Goal: Check status: Check status

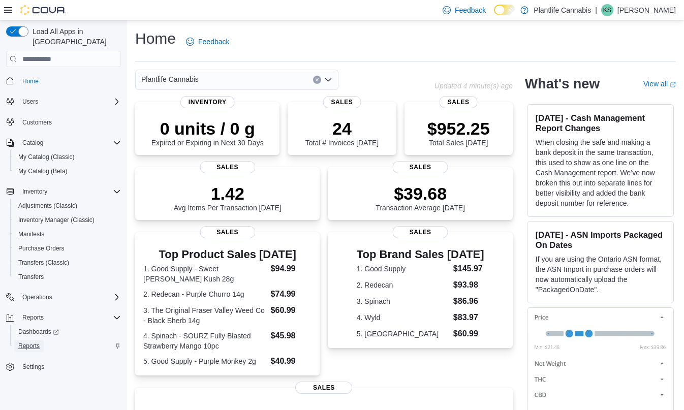
click at [40, 342] on span "Reports" at bounding box center [28, 346] width 21 height 8
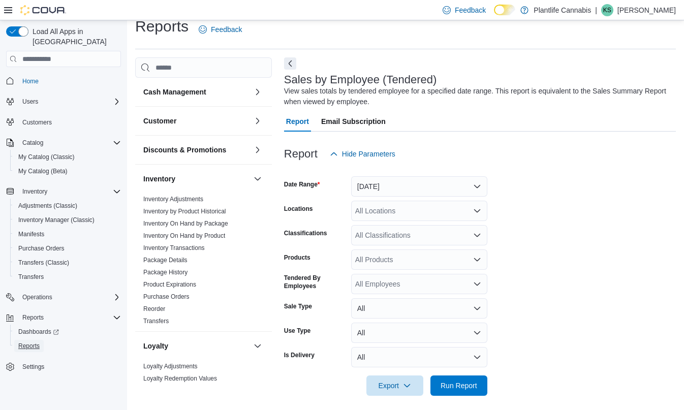
scroll to position [18, 0]
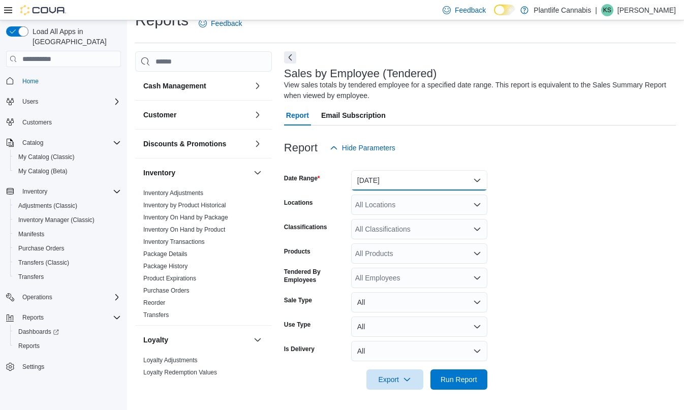
click at [379, 178] on button "[DATE]" at bounding box center [419, 180] width 136 height 20
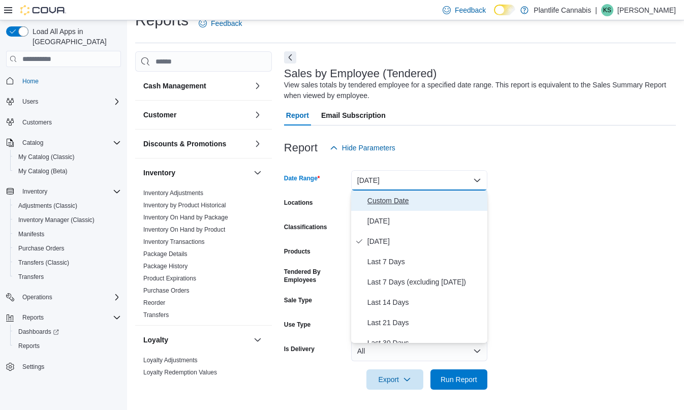
click at [380, 200] on span "Custom Date" at bounding box center [425, 201] width 116 height 12
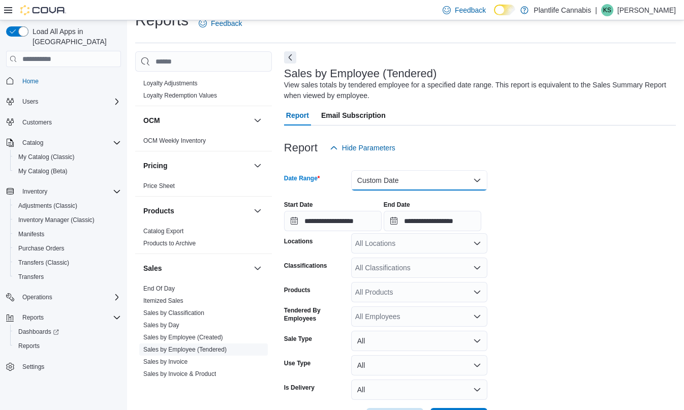
scroll to position [402, 0]
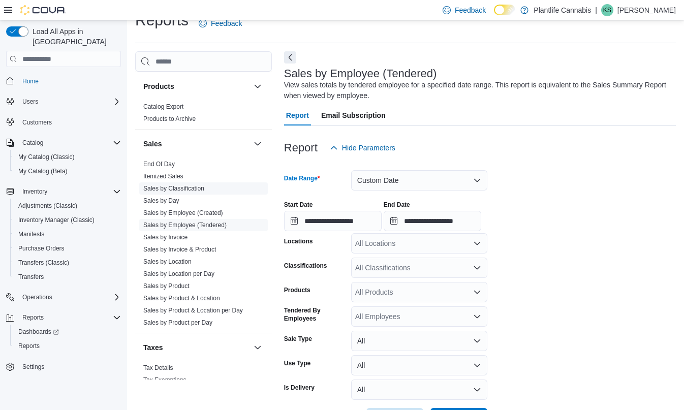
click at [190, 190] on link "Sales by Classification" at bounding box center [173, 188] width 61 height 7
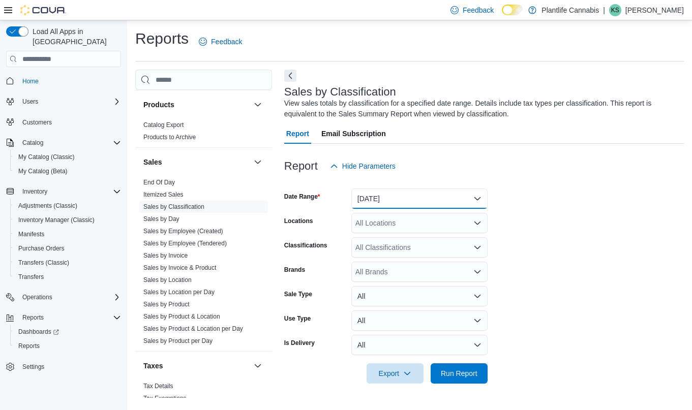
click at [400, 196] on button "[DATE]" at bounding box center [419, 199] width 136 height 20
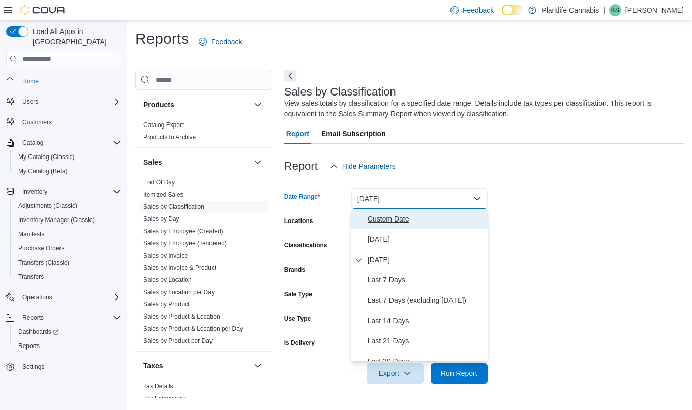
click at [388, 226] on button "Custom Date" at bounding box center [419, 219] width 136 height 20
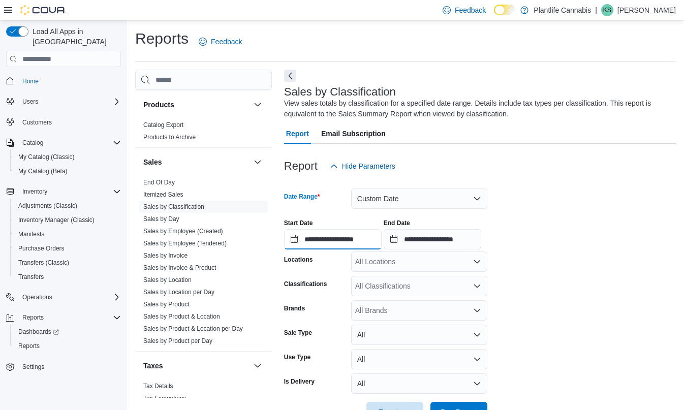
click at [359, 236] on input "**********" at bounding box center [333, 239] width 98 height 20
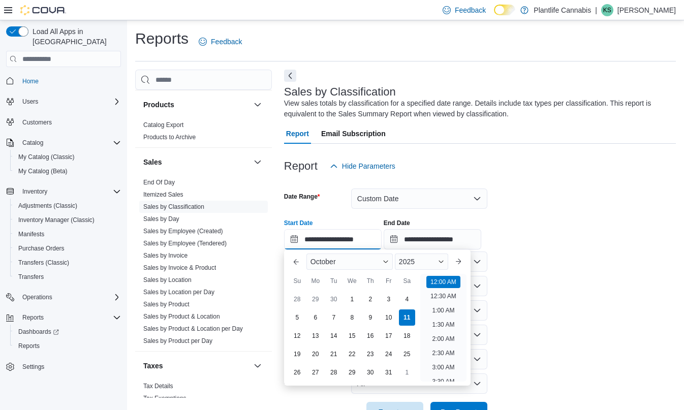
scroll to position [32, 0]
click at [349, 321] on div "8" at bounding box center [352, 318] width 18 height 18
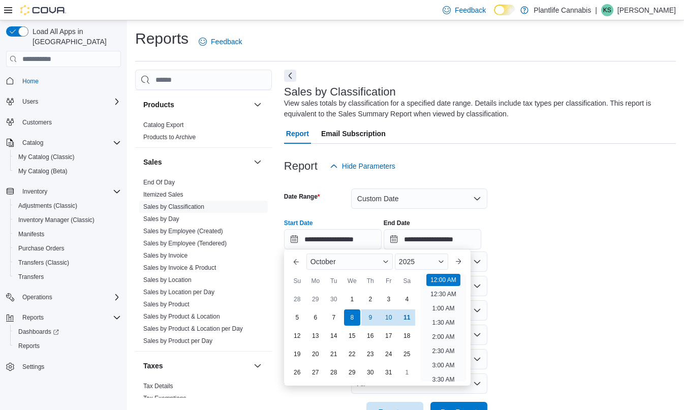
drag, startPoint x: 340, startPoint y: 320, endPoint x: 510, endPoint y: 288, distance: 173.2
click at [340, 320] on div "7" at bounding box center [334, 318] width 16 height 16
type input "**********"
click at [568, 288] on form "**********" at bounding box center [480, 299] width 392 height 246
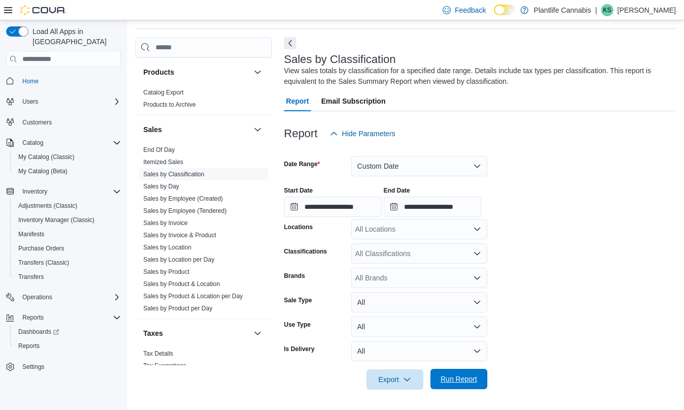
click at [466, 377] on span "Run Report" at bounding box center [459, 379] width 37 height 10
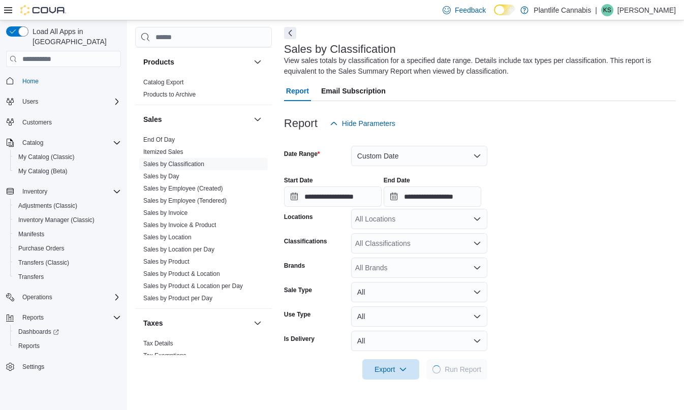
scroll to position [355, 0]
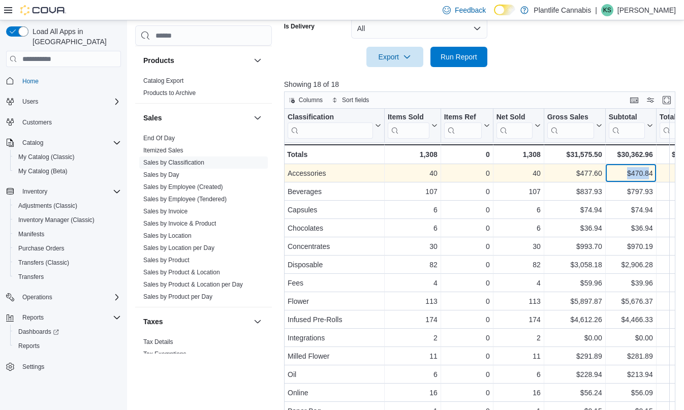
drag, startPoint x: 623, startPoint y: 172, endPoint x: 647, endPoint y: 170, distance: 24.5
click at [647, 170] on div "$470.84" at bounding box center [630, 174] width 44 height 12
